Goal: Task Accomplishment & Management: Use online tool/utility

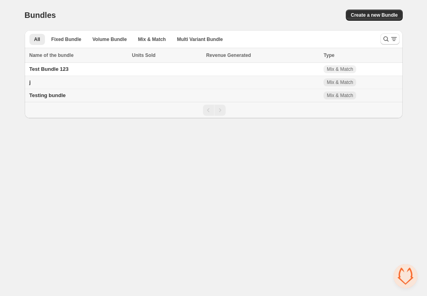
click at [62, 99] on td "Testing bundle" at bounding box center [77, 95] width 105 height 13
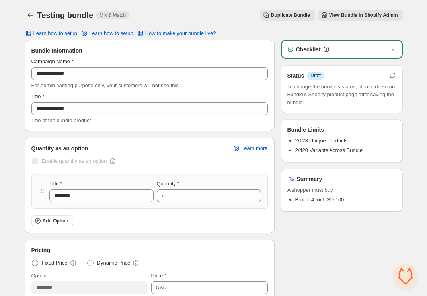
click at [332, 15] on span "View Bundle in Shopify Admin" at bounding box center [363, 15] width 69 height 6
click at [391, 76] on icon "button" at bounding box center [392, 76] width 8 height 8
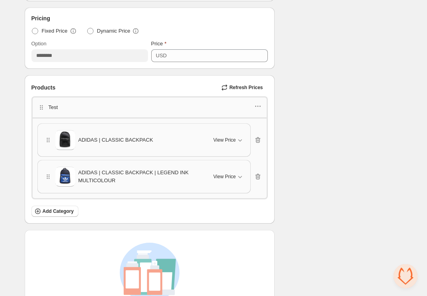
scroll to position [232, 0]
click at [237, 138] on icon "button" at bounding box center [240, 140] width 8 height 8
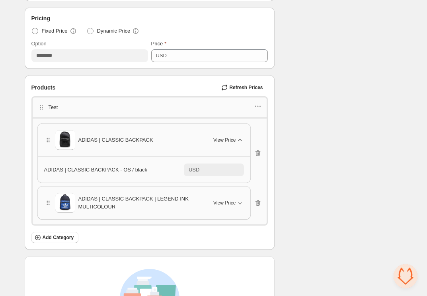
click at [237, 138] on icon "button" at bounding box center [240, 140] width 8 height 8
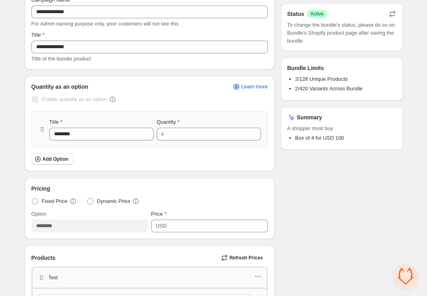
scroll to position [0, 0]
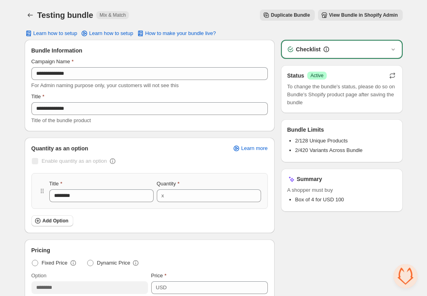
click at [361, 11] on button "View Bundle in Shopify Admin" at bounding box center [360, 15] width 85 height 11
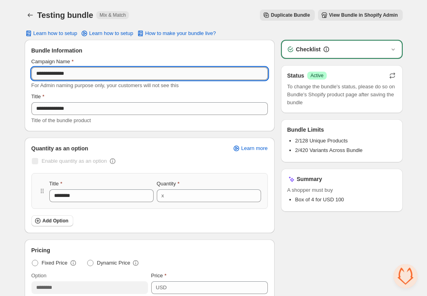
click at [104, 70] on input "**********" at bounding box center [149, 73] width 236 height 13
click at [337, 15] on span "View Bundle in Shopify Admin" at bounding box center [363, 15] width 69 height 6
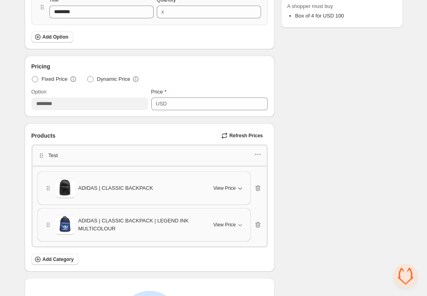
scroll to position [267, 0]
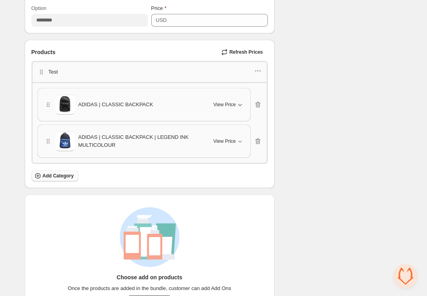
click at [64, 173] on span "Add Category" at bounding box center [58, 176] width 31 height 6
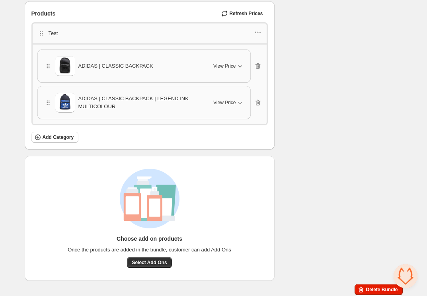
scroll to position [305, 0]
click at [258, 30] on icon "button" at bounding box center [258, 33] width 8 height 8
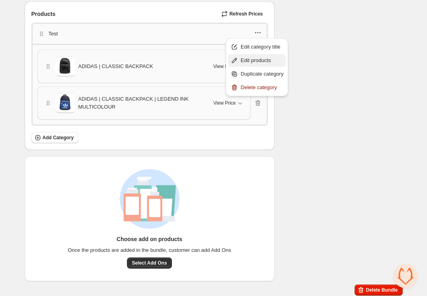
click at [262, 58] on span "Edit products" at bounding box center [262, 60] width 43 height 8
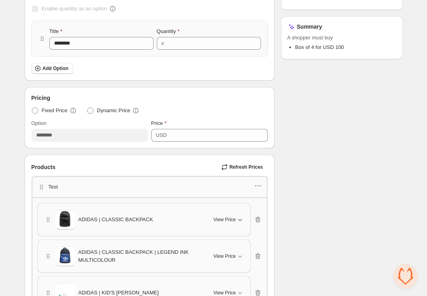
scroll to position [0, 0]
